Goal: Navigation & Orientation: Find specific page/section

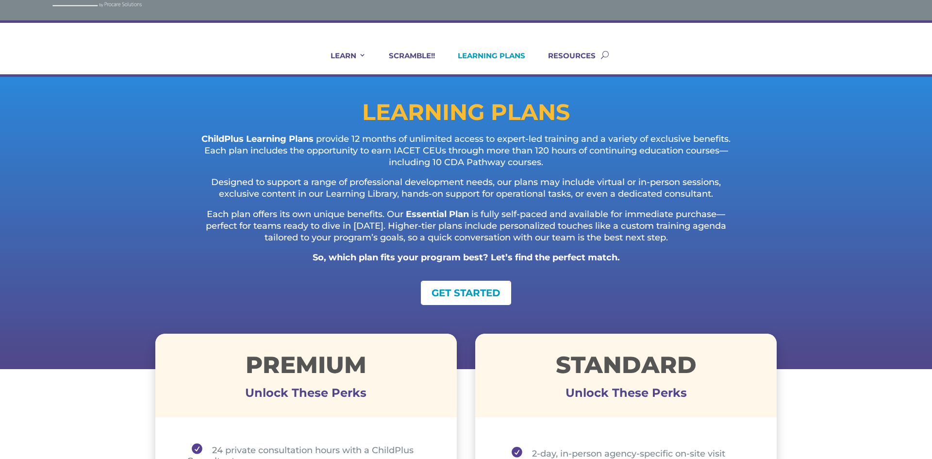
scroll to position [39, 0]
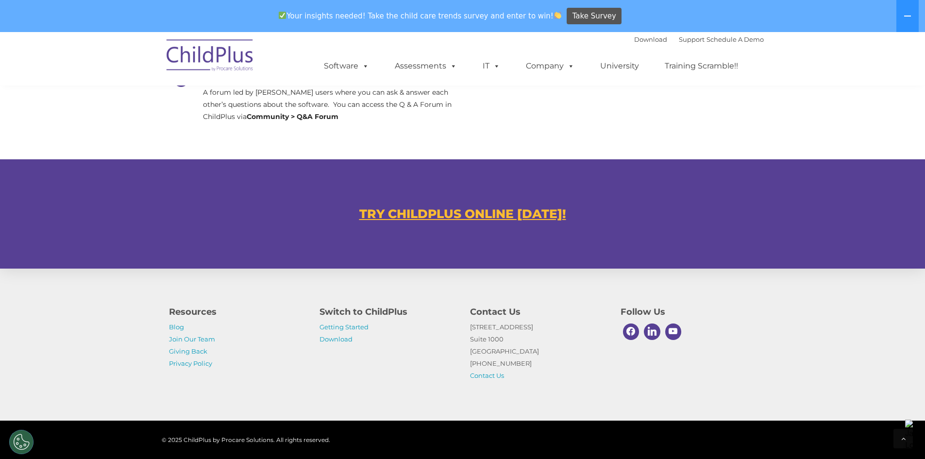
scroll to position [529, 0]
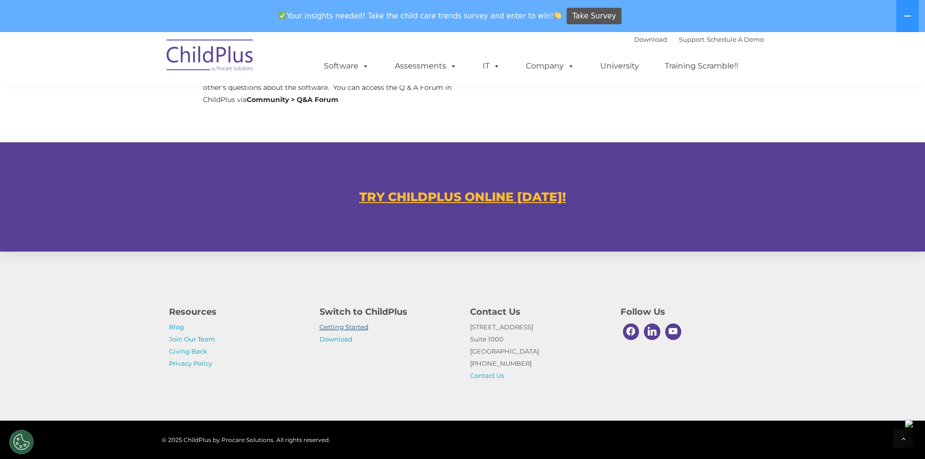
click at [333, 328] on link "Getting Started" at bounding box center [344, 327] width 49 height 8
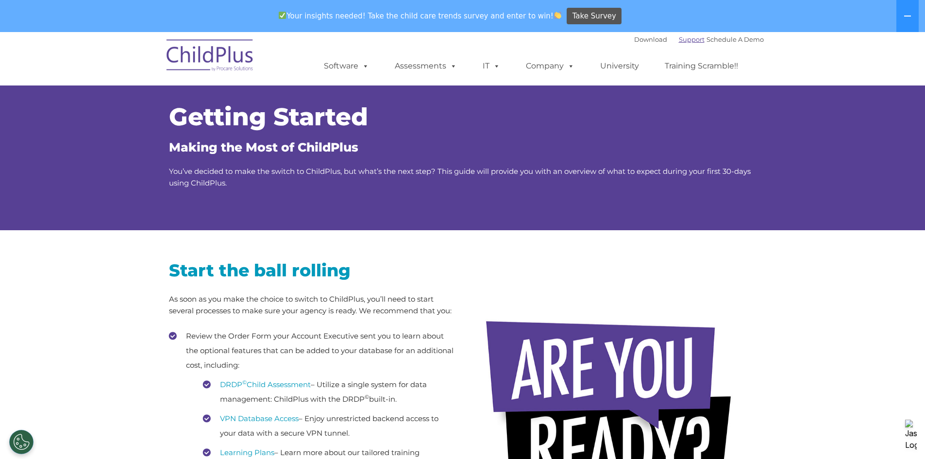
click at [684, 35] on link "Support" at bounding box center [692, 39] width 26 height 8
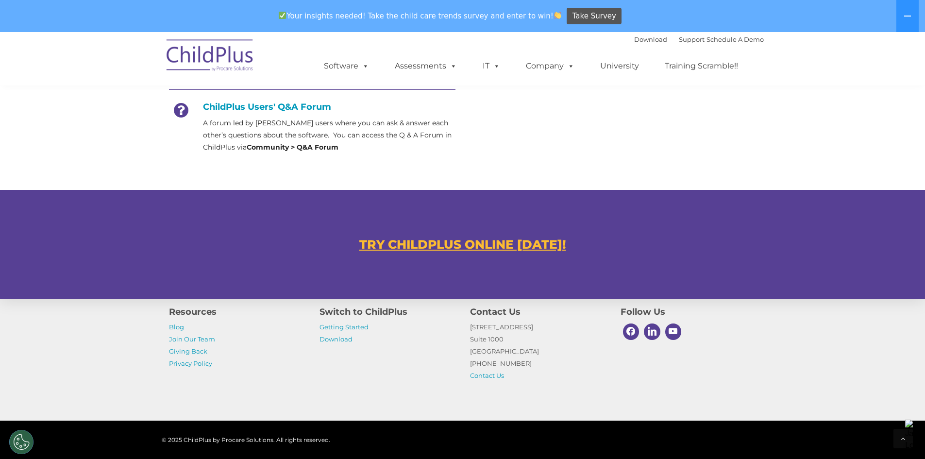
scroll to position [481, 0]
